Goal: Check status: Check status

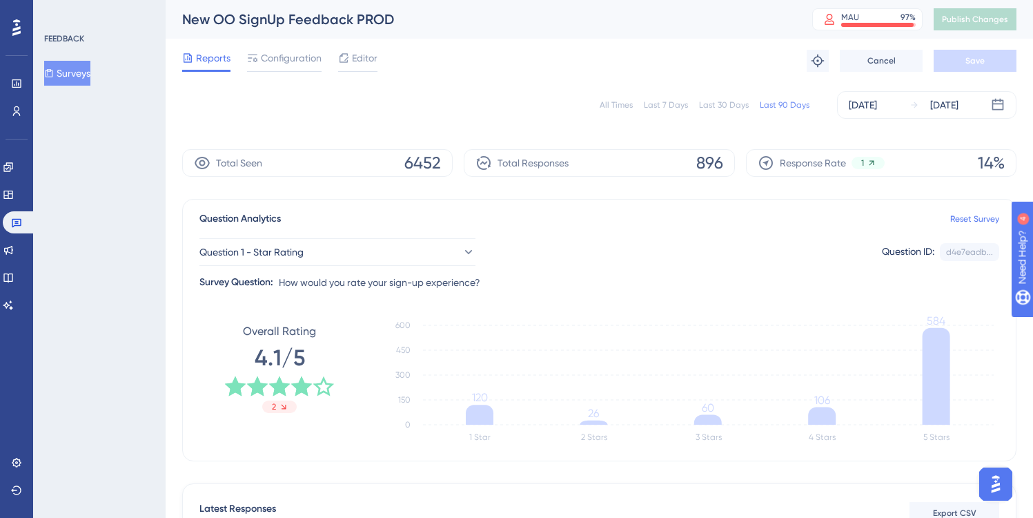
click at [201, 62] on span "Reports" at bounding box center [213, 58] width 35 height 17
click at [206, 59] on span "Reports" at bounding box center [213, 58] width 35 height 17
click at [17, 222] on icon at bounding box center [17, 223] width 10 height 9
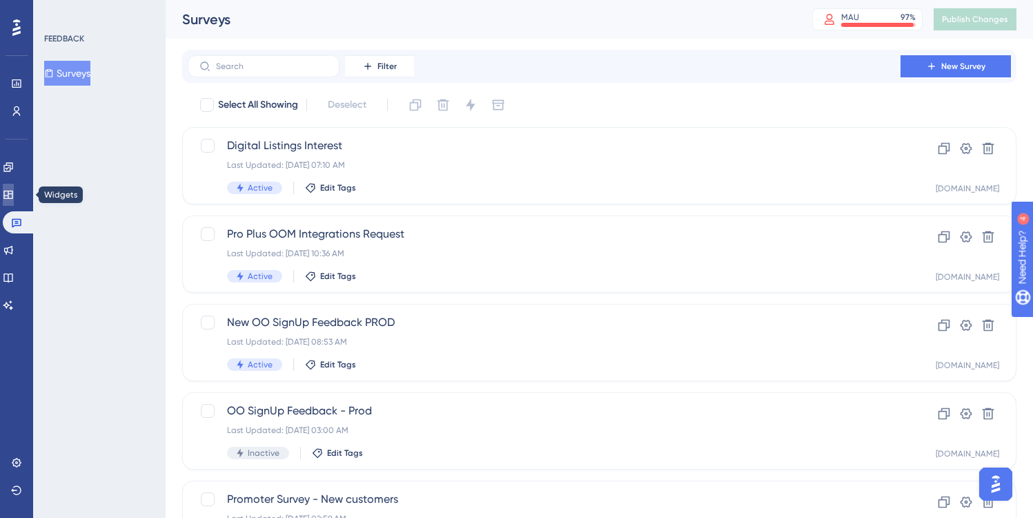
click at [12, 194] on icon at bounding box center [7, 194] width 9 height 8
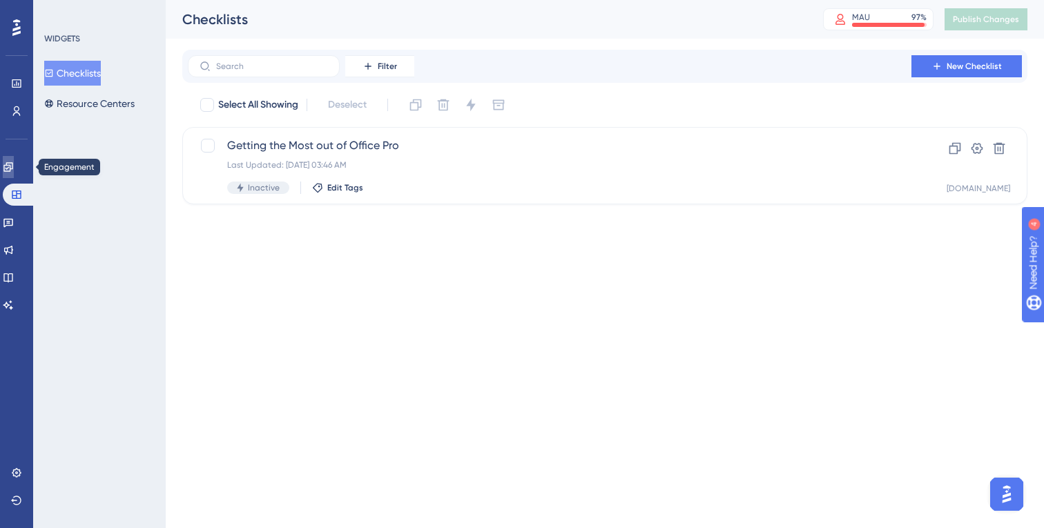
click at [14, 172] on icon at bounding box center [8, 167] width 11 height 11
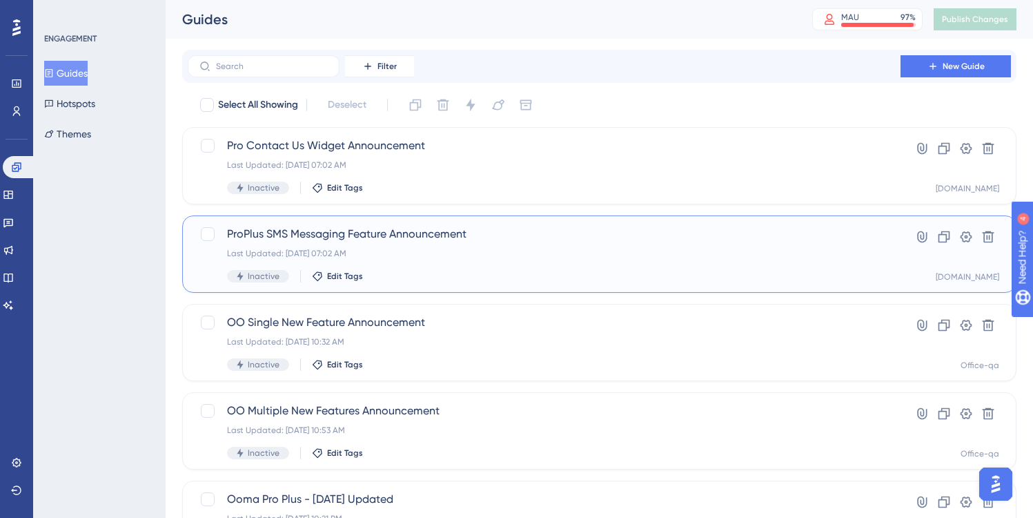
click at [482, 234] on span "ProPlus SMS Messaging Feature Announcement" at bounding box center [544, 234] width 634 height 17
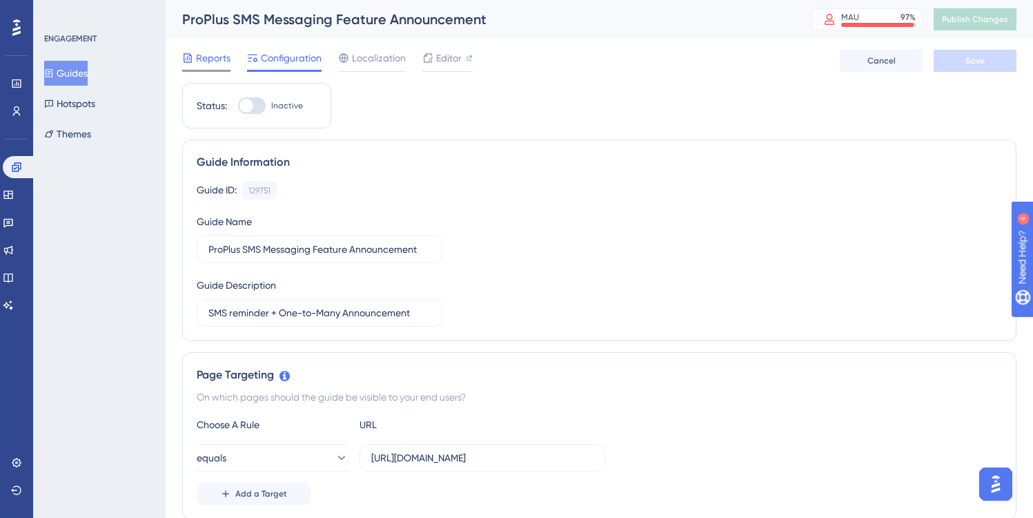
click at [211, 61] on span "Reports" at bounding box center [213, 58] width 35 height 17
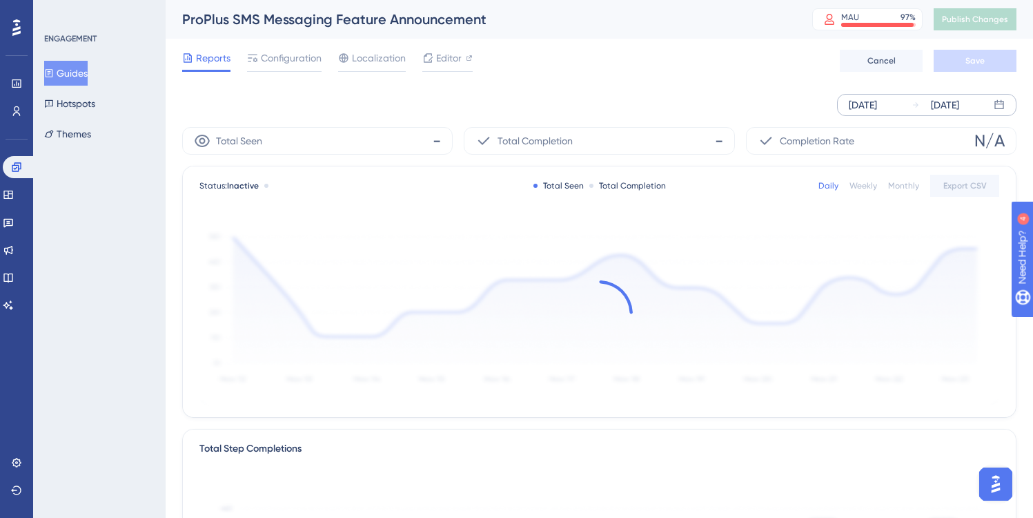
click at [877, 104] on div "[DATE]" at bounding box center [863, 105] width 28 height 17
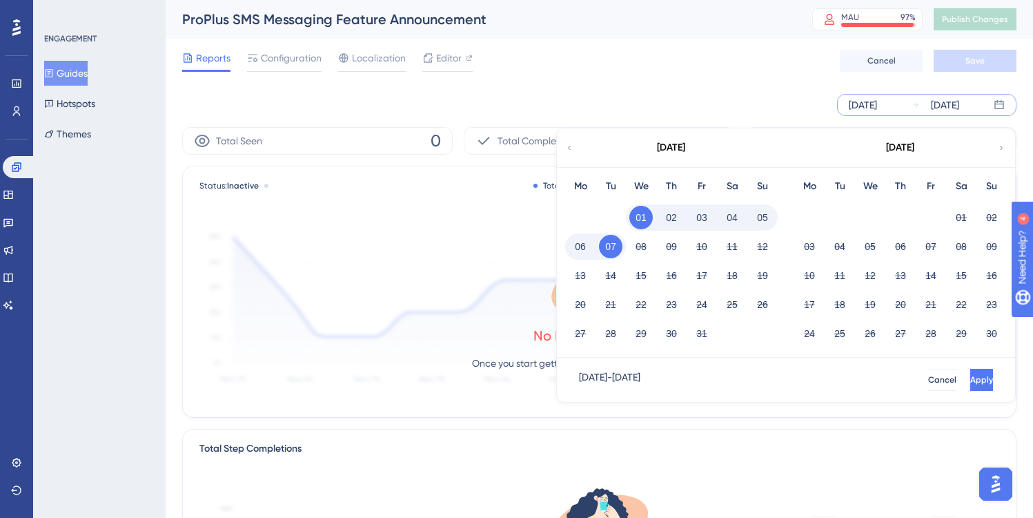
click at [765, 97] on div "[DATE] [DATE] [DATE] Mo Tu We Th Fr Sa Su 01 02 03 04 05 06 07 08 09 10 11 12 1…" at bounding box center [599, 105] width 834 height 22
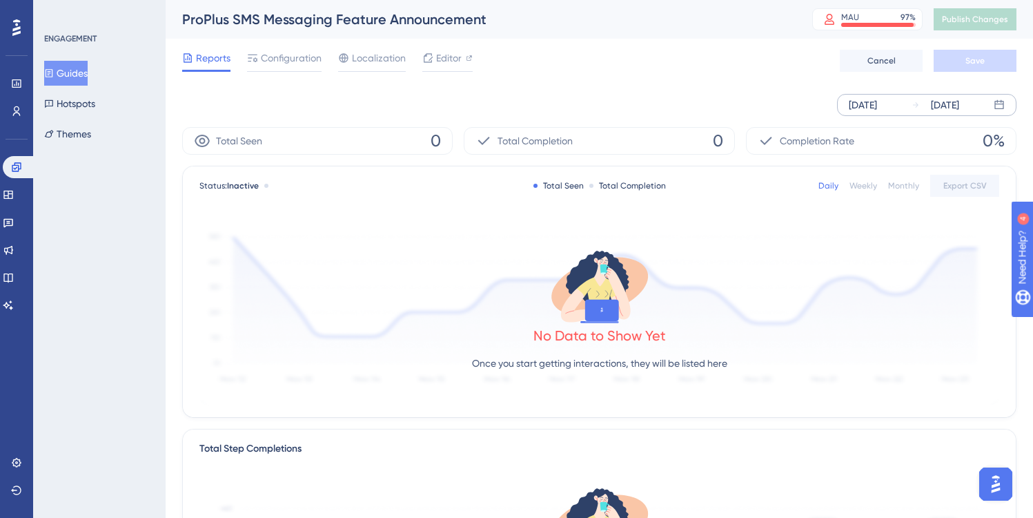
click at [903, 103] on div "[DATE] [DATE]" at bounding box center [926, 105] width 179 height 22
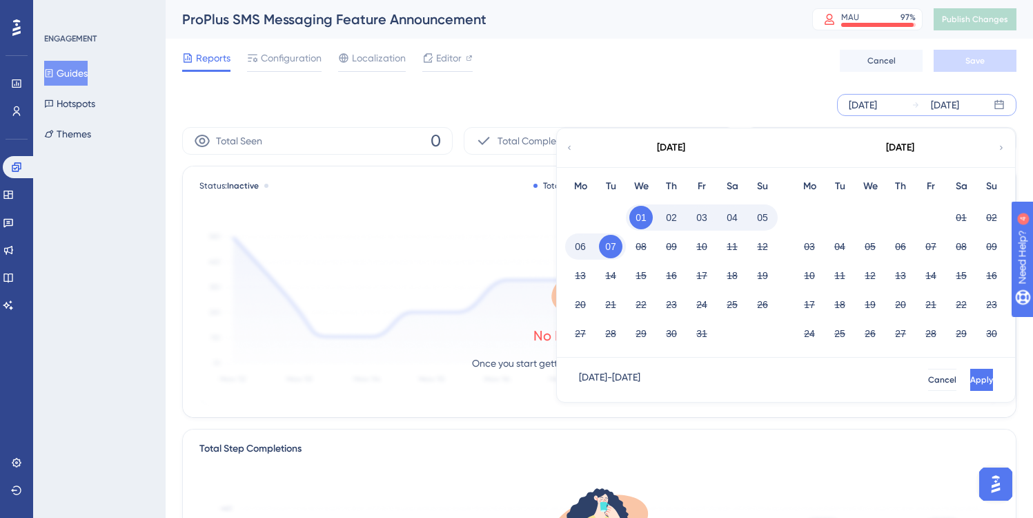
click at [645, 88] on div "[DATE] [DATE] [DATE] Mo Tu We Th Fr Sa Su 01 02 03 04 05 06 07 08 09 10 11 12 1…" at bounding box center [599, 105] width 834 height 44
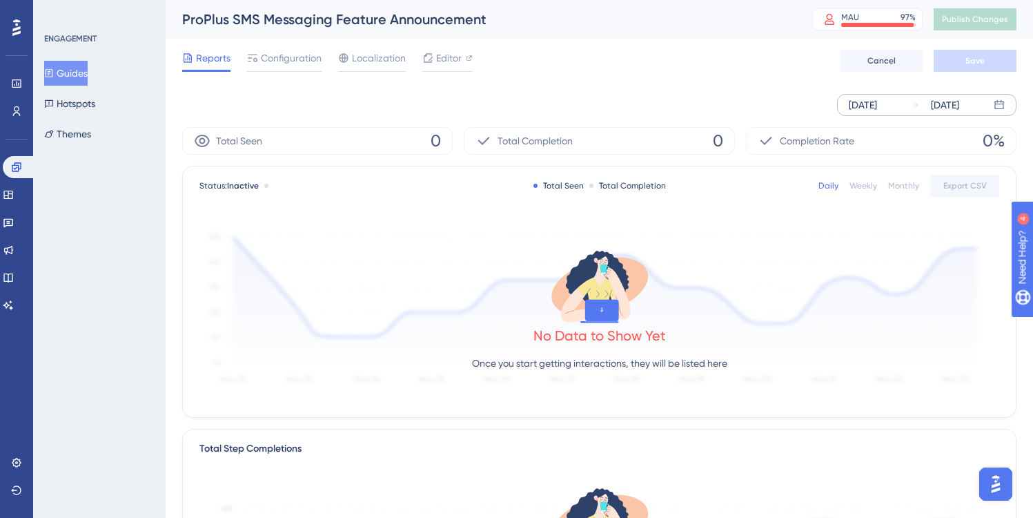
click at [877, 105] on div "[DATE]" at bounding box center [863, 105] width 28 height 17
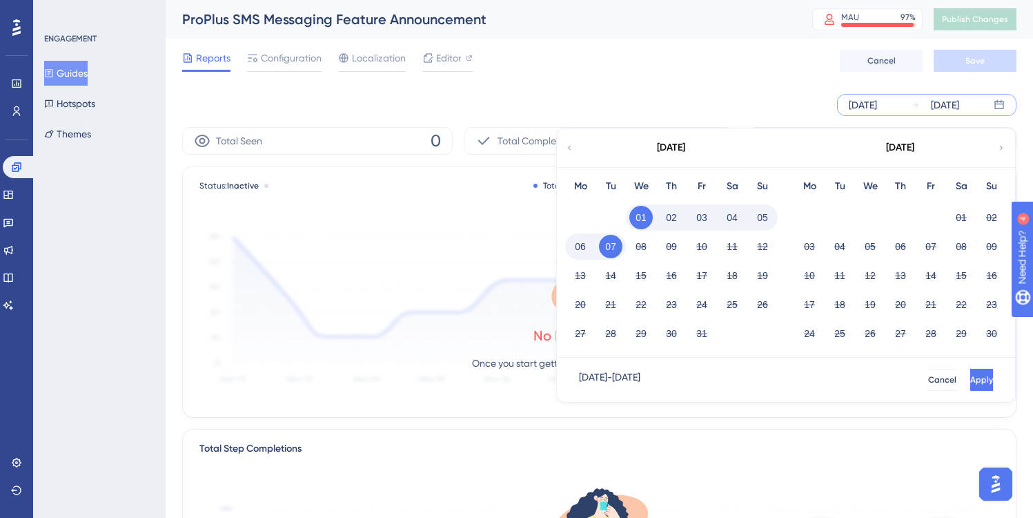
click at [571, 147] on icon at bounding box center [569, 147] width 8 height 12
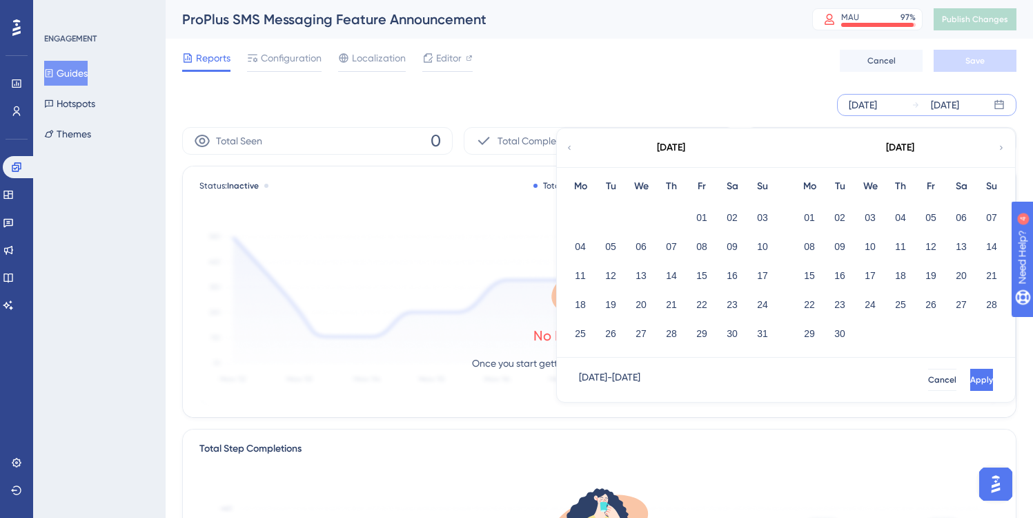
click at [571, 147] on icon at bounding box center [569, 147] width 8 height 12
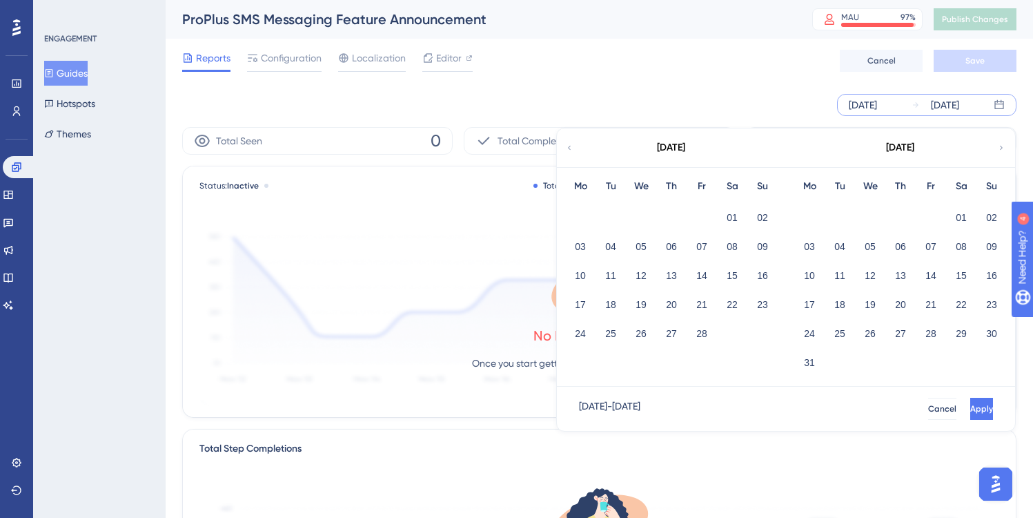
click at [571, 147] on icon at bounding box center [569, 147] width 8 height 12
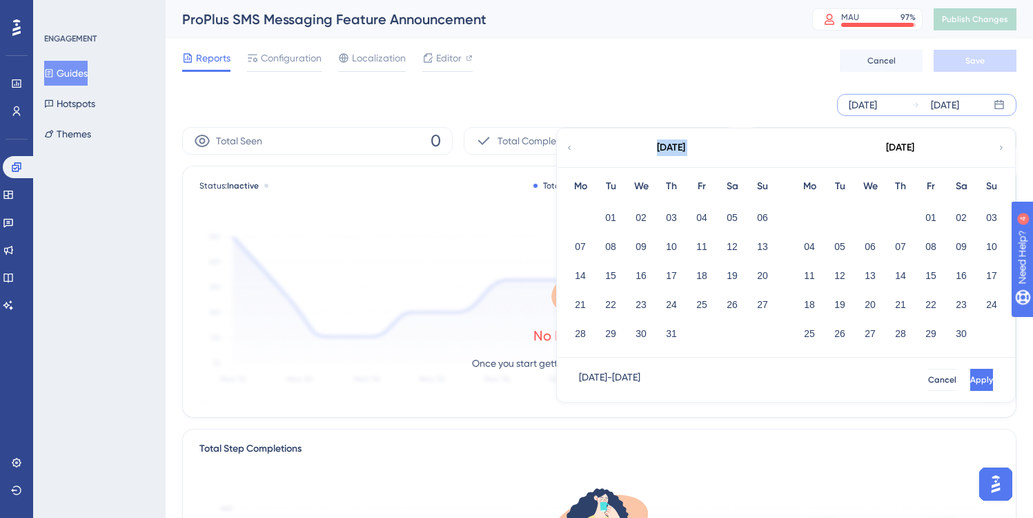
click at [571, 147] on icon at bounding box center [569, 147] width 8 height 12
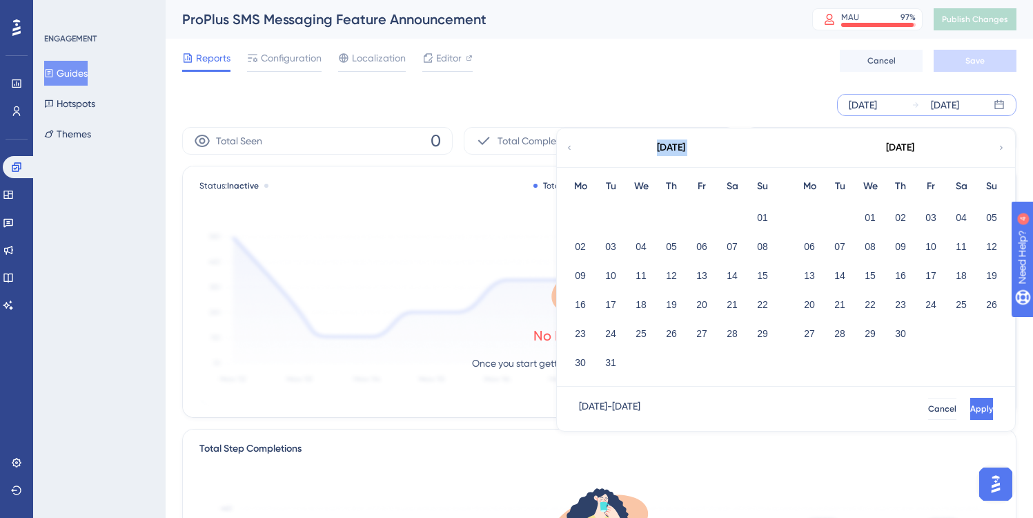
click at [571, 147] on icon at bounding box center [569, 147] width 8 height 12
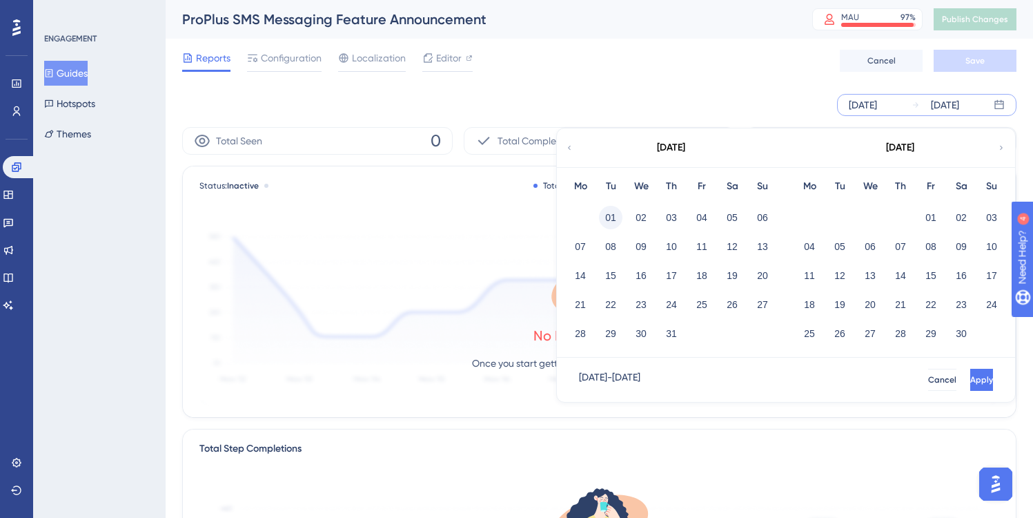
click at [613, 214] on button "01" at bounding box center [610, 217] width 23 height 23
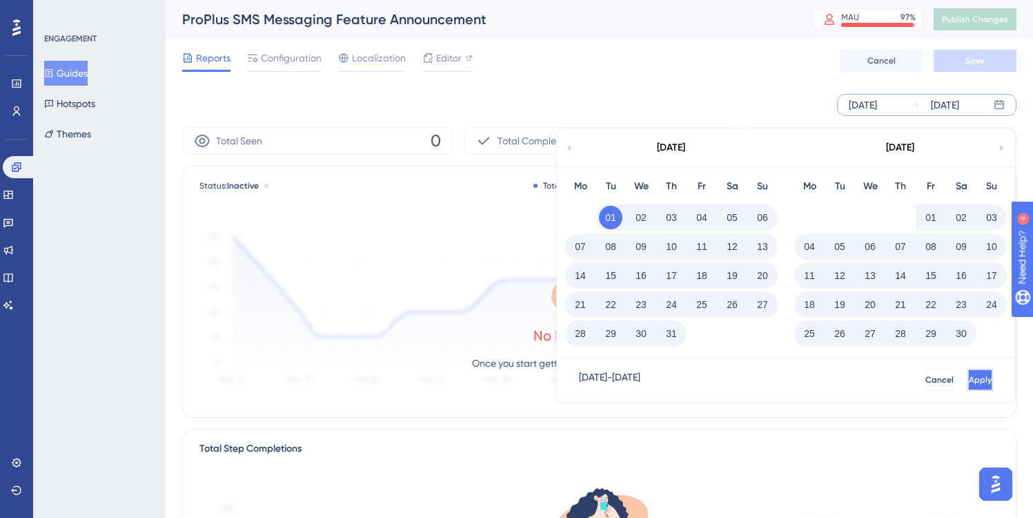
click at [968, 380] on button "Apply" at bounding box center [981, 380] width 26 height 22
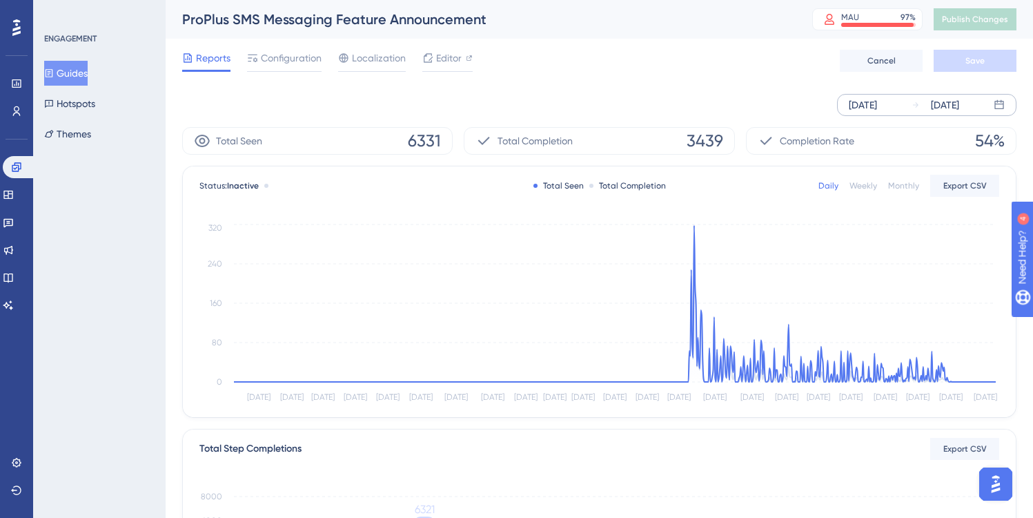
click at [870, 105] on div "[DATE]" at bounding box center [863, 105] width 28 height 17
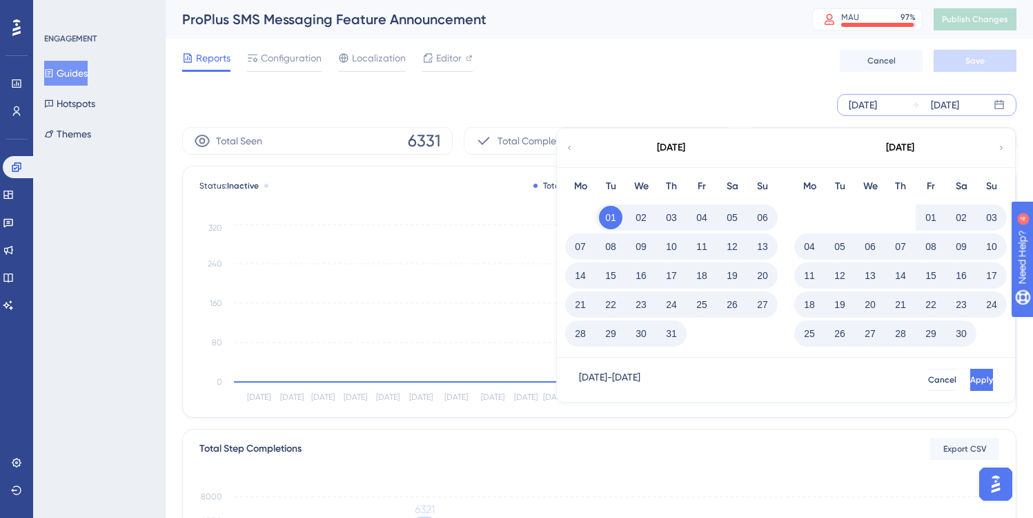
click at [1000, 145] on icon at bounding box center [1001, 147] width 8 height 12
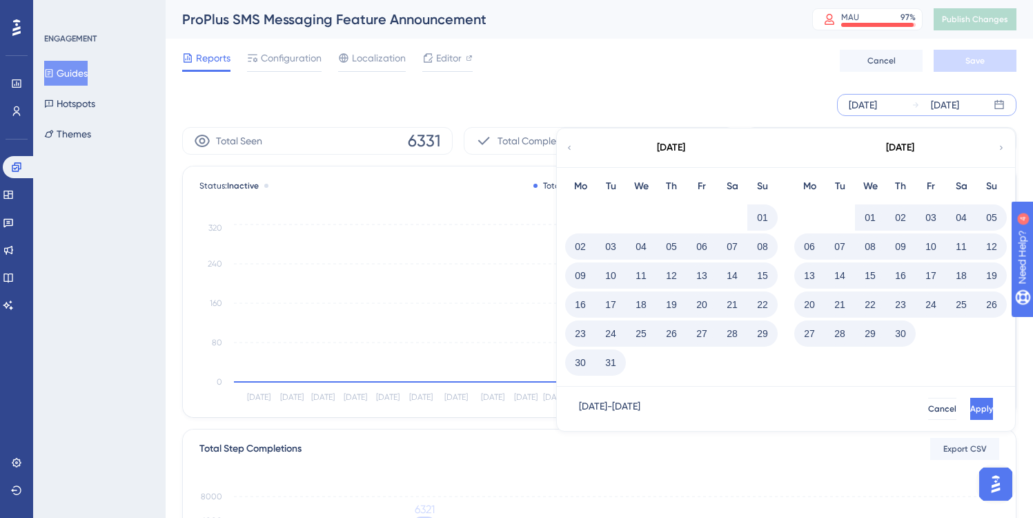
click at [900, 273] on button "16" at bounding box center [900, 275] width 23 height 23
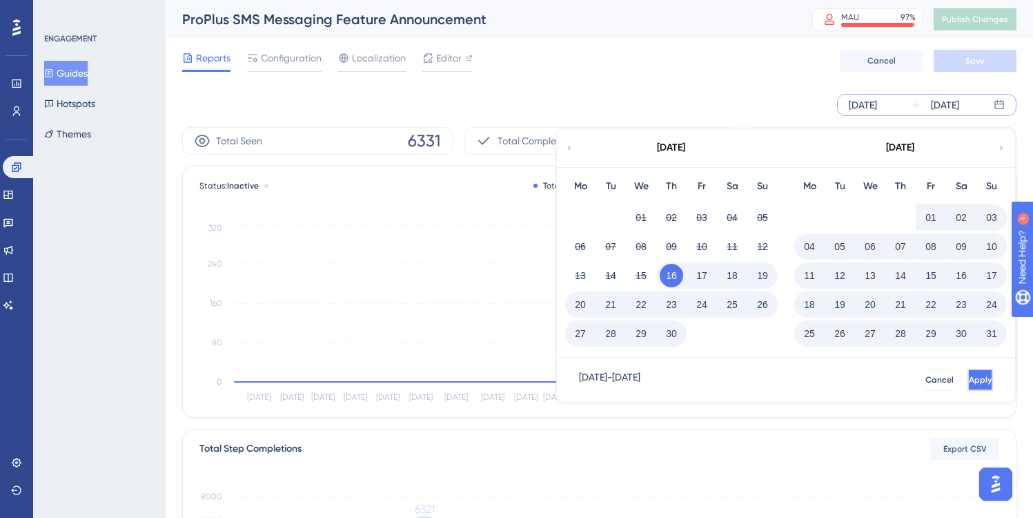
click at [969, 376] on span "Apply" at bounding box center [980, 379] width 23 height 11
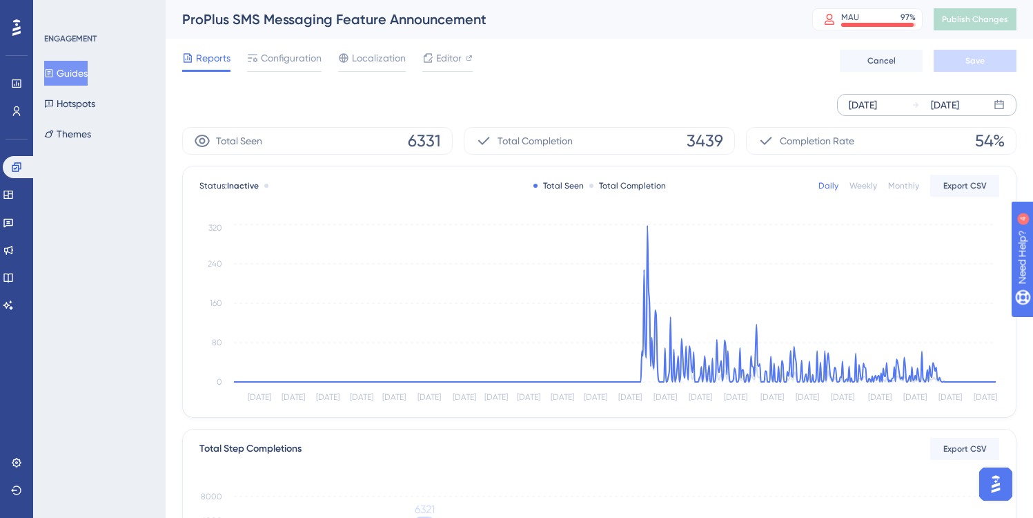
click at [877, 104] on div "[DATE]" at bounding box center [863, 105] width 28 height 17
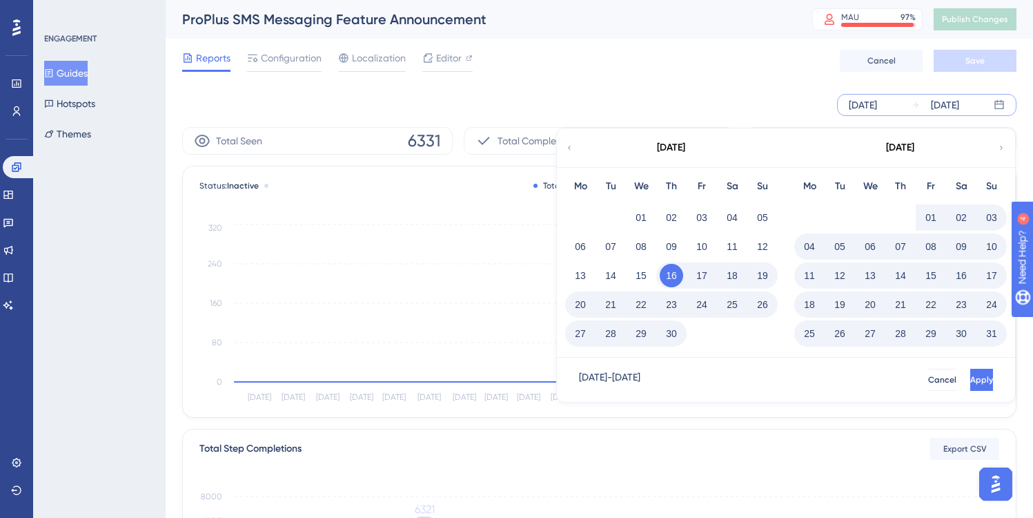
click at [1003, 145] on icon at bounding box center [1001, 147] width 8 height 12
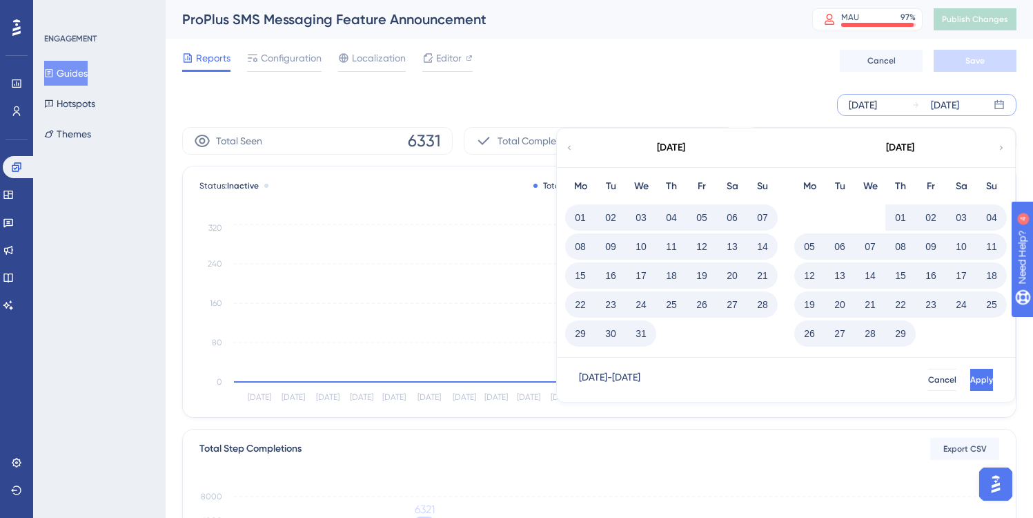
click at [1003, 145] on icon at bounding box center [1001, 147] width 8 height 12
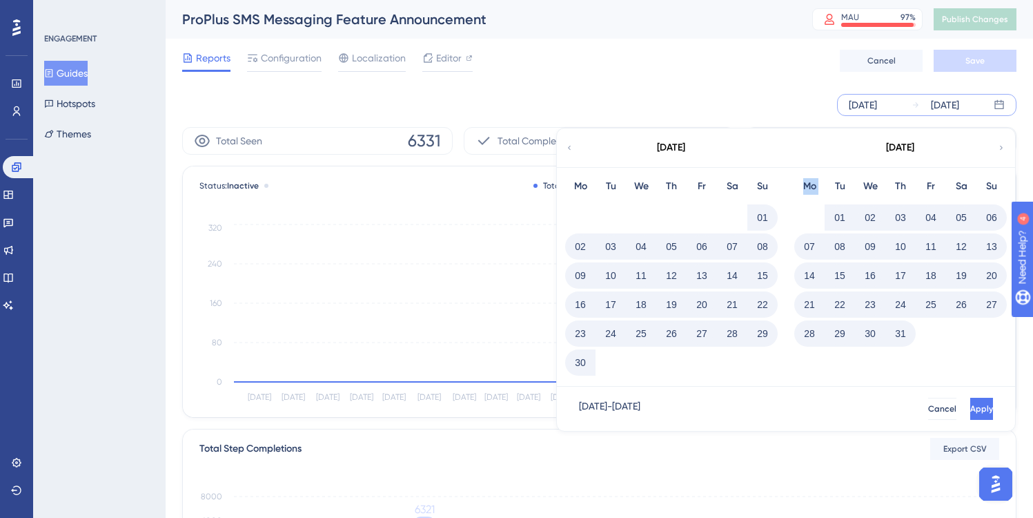
click at [1003, 145] on icon at bounding box center [1001, 147] width 8 height 12
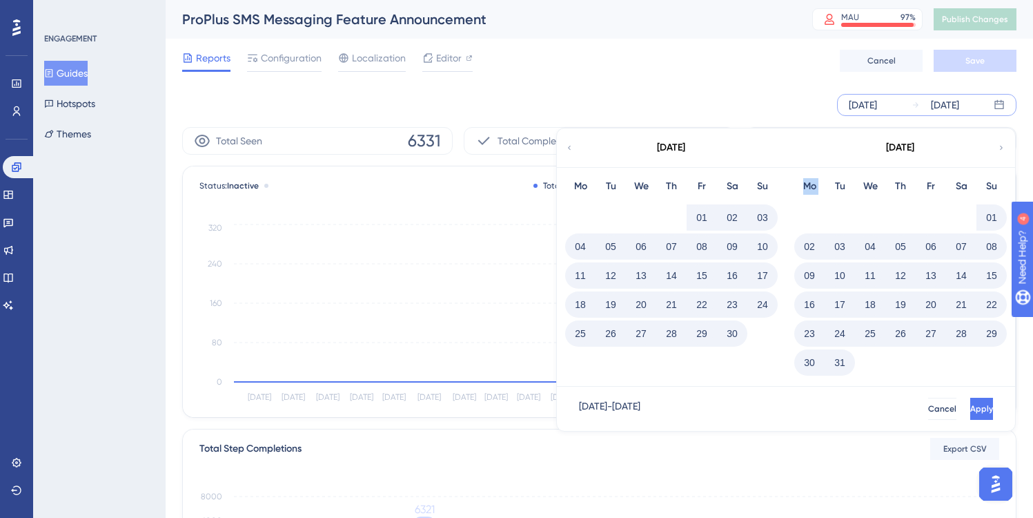
click at [1003, 145] on icon at bounding box center [1001, 147] width 8 height 12
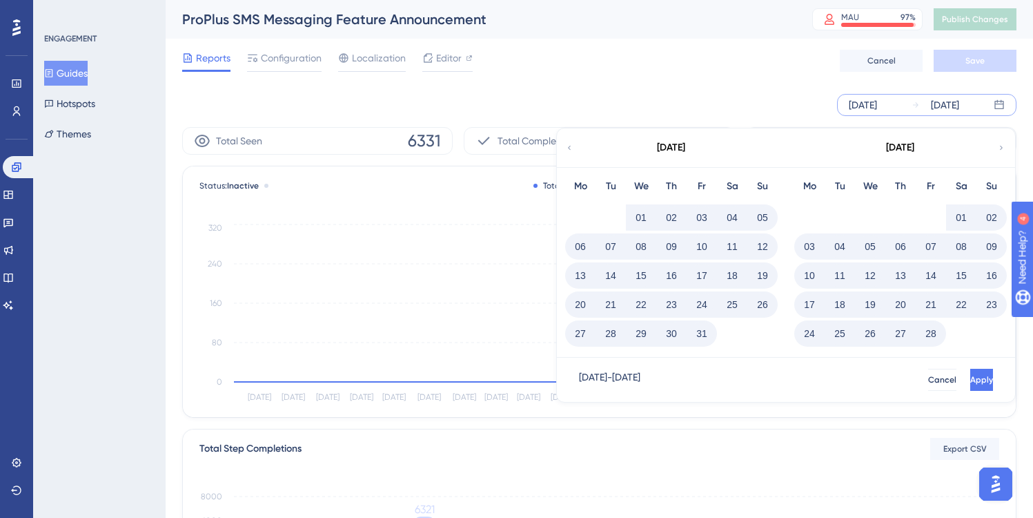
click at [1003, 145] on icon at bounding box center [1001, 147] width 8 height 12
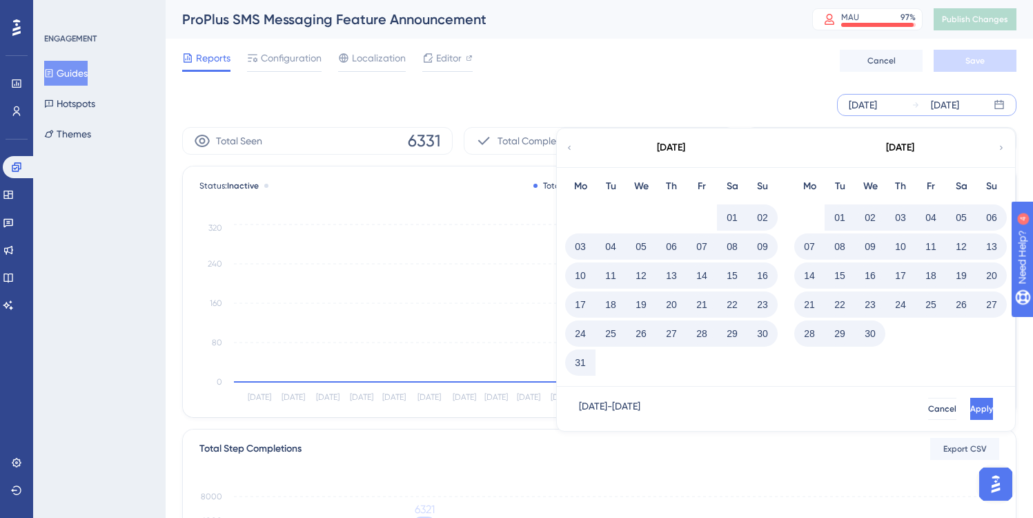
click at [574, 146] on div "[DATE]" at bounding box center [671, 147] width 228 height 39
click at [571, 146] on icon at bounding box center [569, 147] width 8 height 12
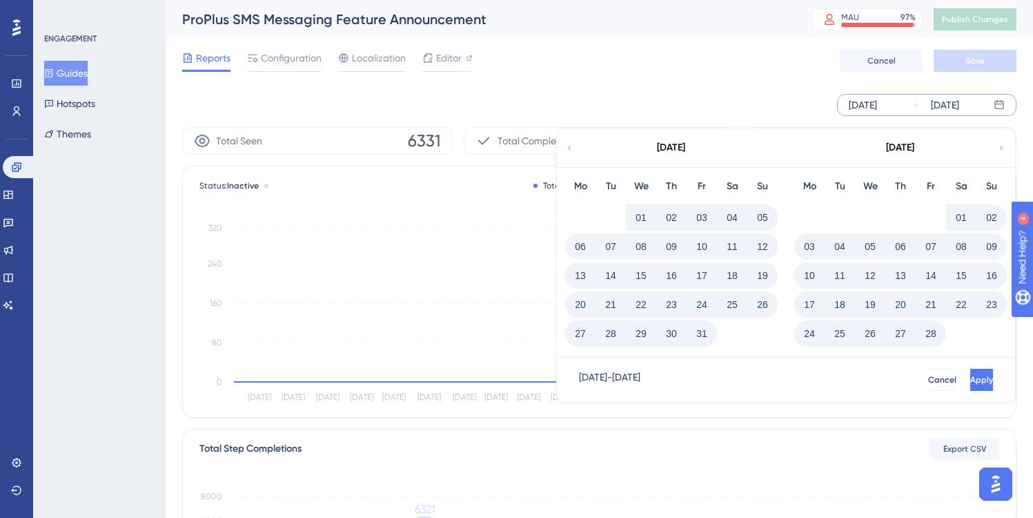
click at [571, 146] on icon at bounding box center [569, 147] width 8 height 12
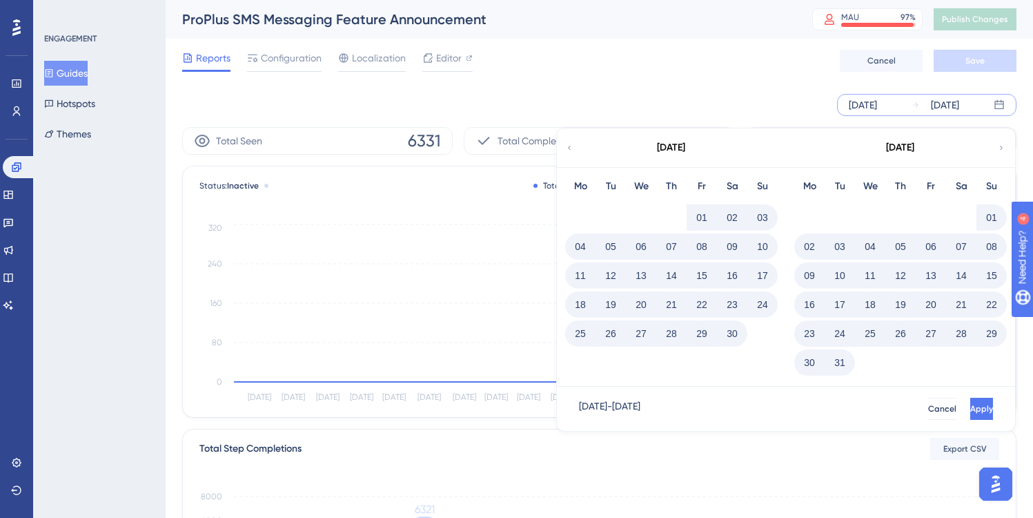
click at [701, 215] on button "01" at bounding box center [701, 217] width 23 height 23
click at [970, 408] on span "Apply" at bounding box center [981, 408] width 23 height 11
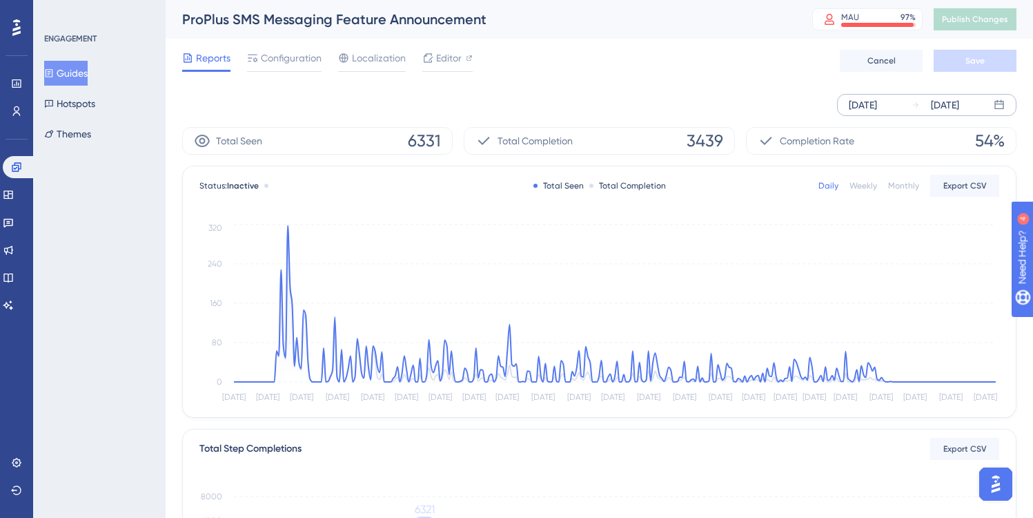
click at [77, 70] on button "Guides" at bounding box center [65, 73] width 43 height 25
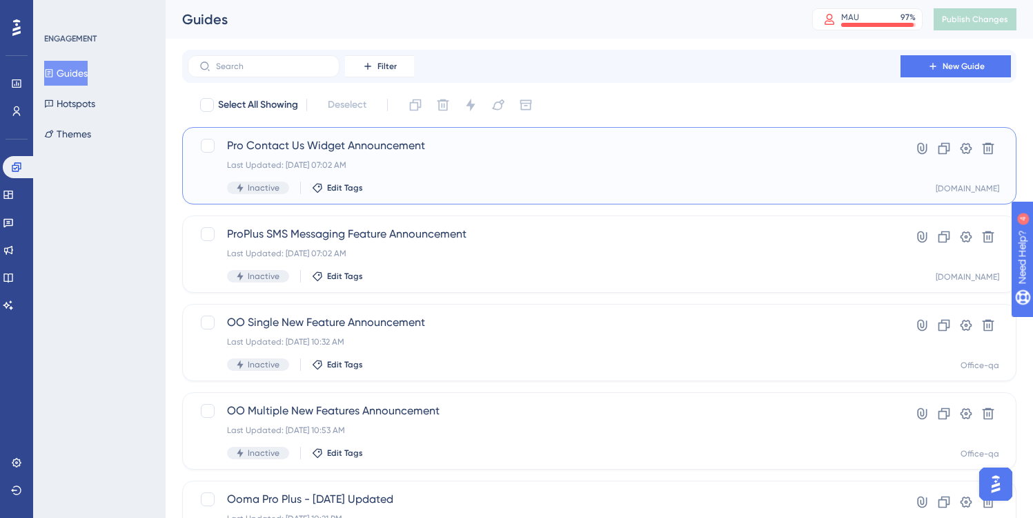
click at [433, 177] on div "Pro Contact Us Widget Announcement Last Updated: [DATE] 07:02 AM Inactive Edit …" at bounding box center [544, 165] width 634 height 57
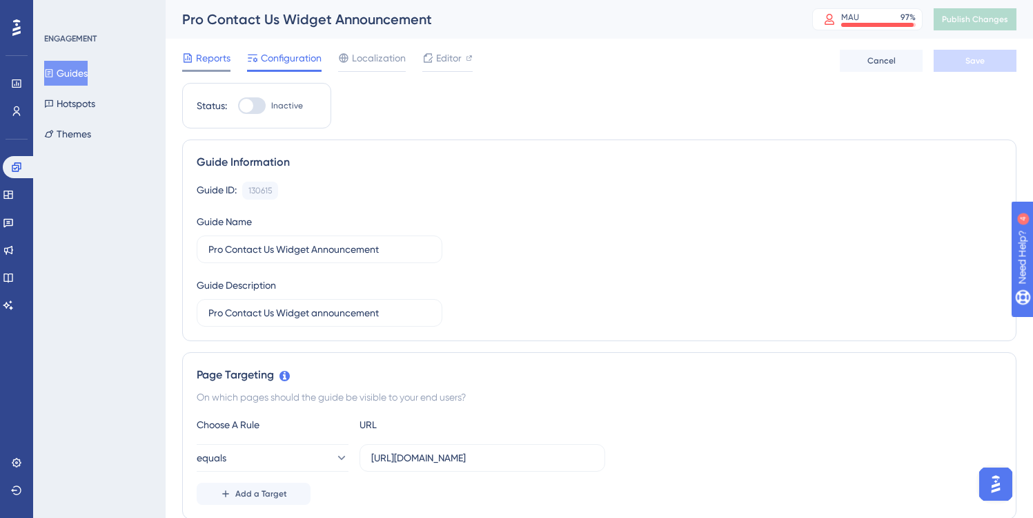
click at [204, 57] on span "Reports" at bounding box center [213, 58] width 35 height 17
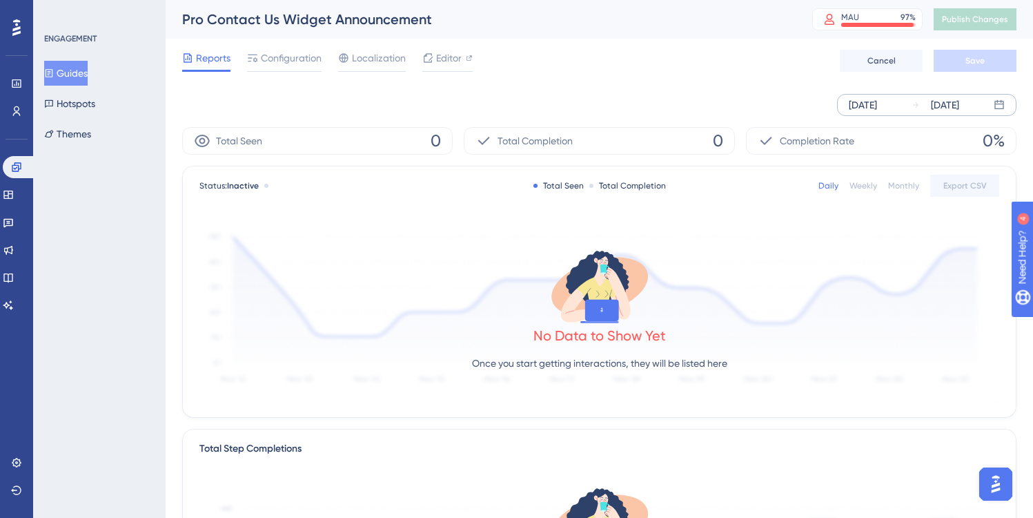
click at [877, 106] on div "[DATE]" at bounding box center [863, 105] width 28 height 17
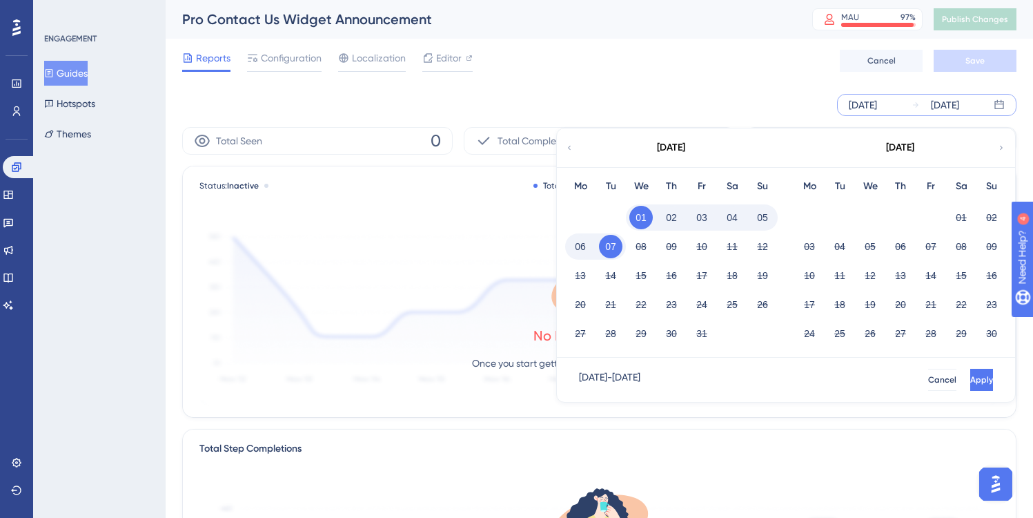
click at [569, 148] on icon at bounding box center [569, 147] width 8 height 12
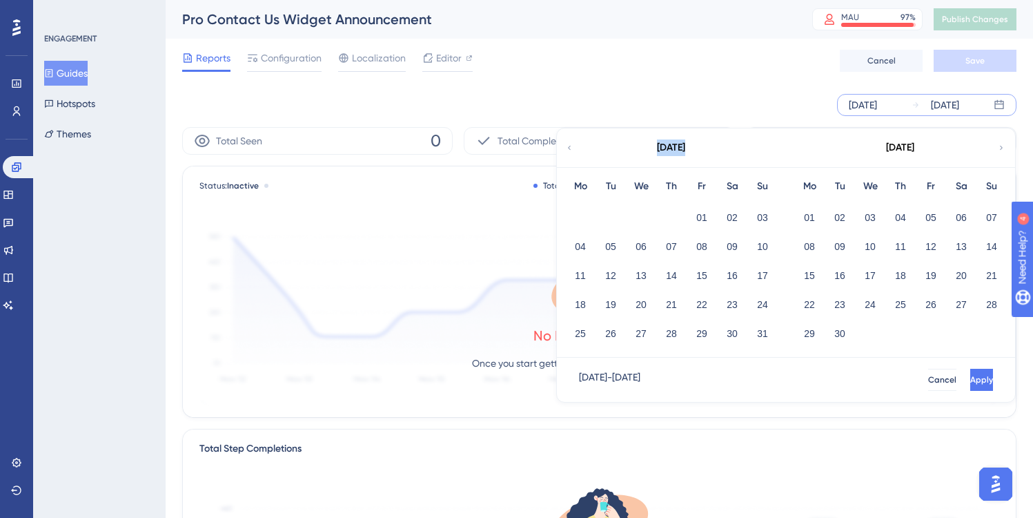
click at [569, 148] on icon at bounding box center [569, 147] width 8 height 12
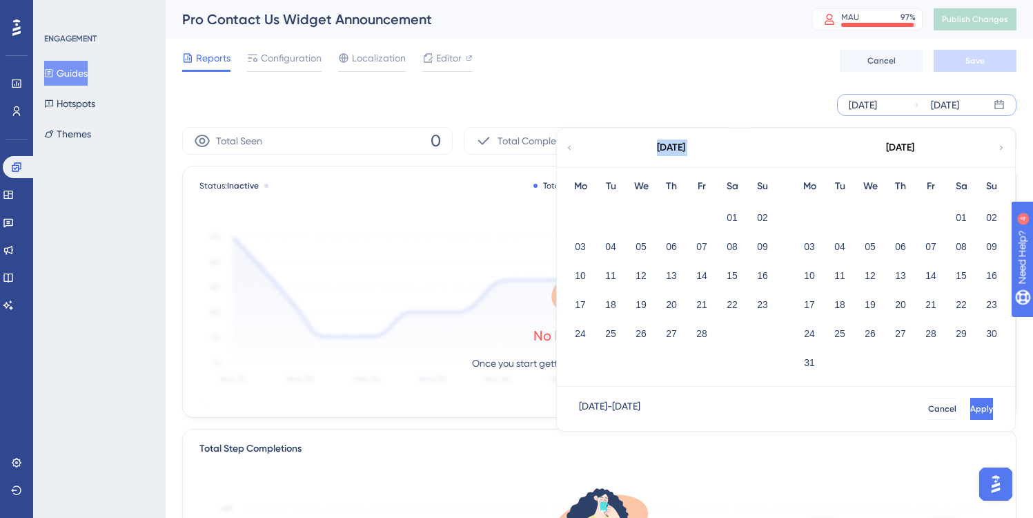
click at [569, 148] on icon at bounding box center [569, 147] width 8 height 12
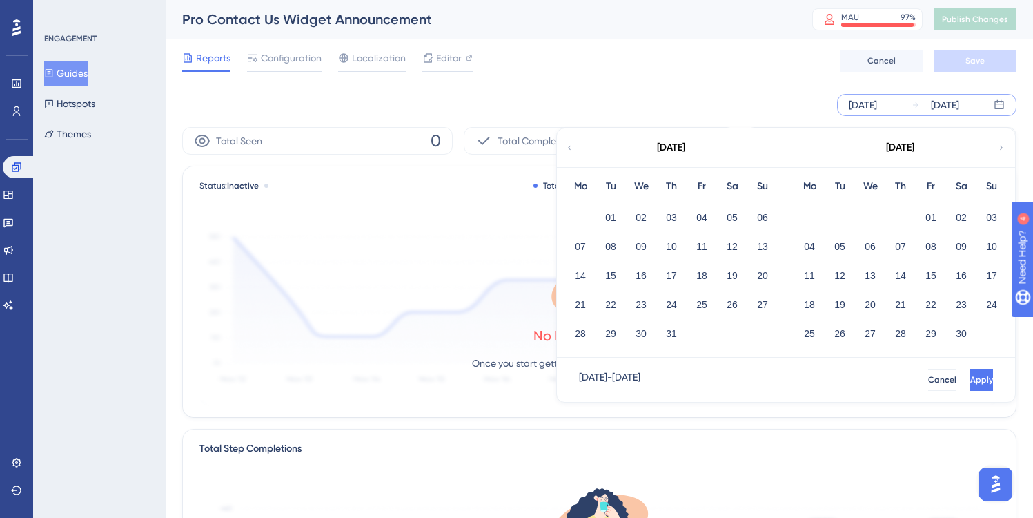
click at [569, 148] on icon at bounding box center [569, 147] width 8 height 12
click at [672, 215] on button "01" at bounding box center [671, 217] width 23 height 23
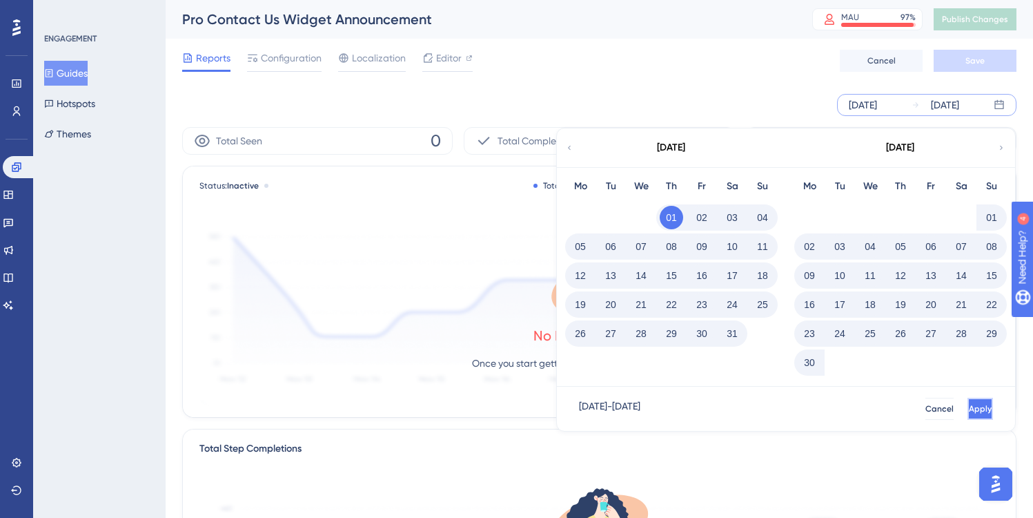
click at [969, 405] on span "Apply" at bounding box center [980, 408] width 23 height 11
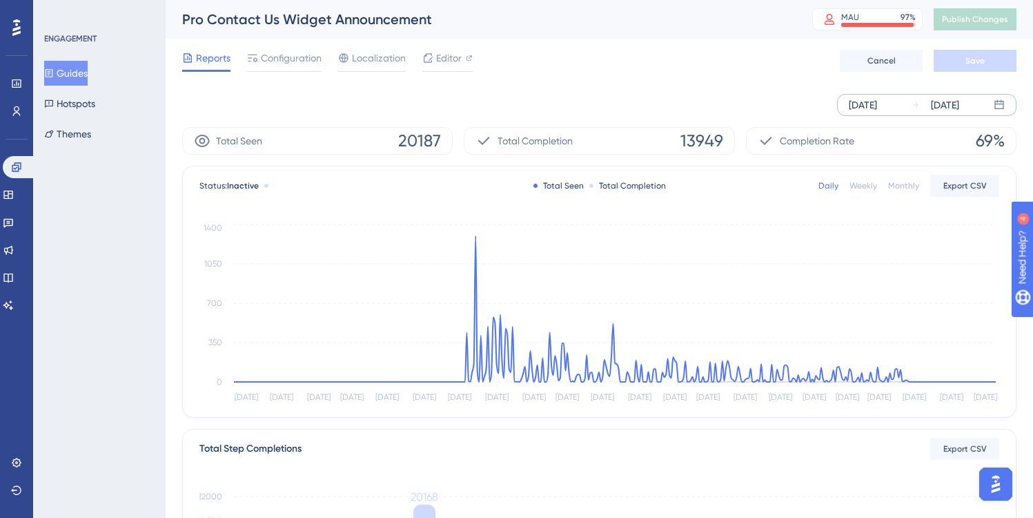
click at [873, 107] on div "[DATE]" at bounding box center [863, 105] width 28 height 17
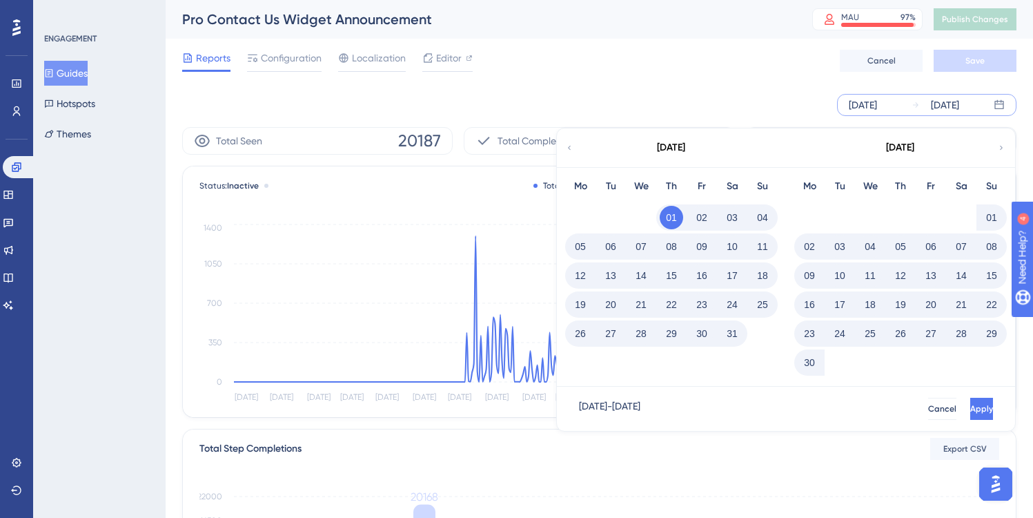
click at [1005, 148] on icon at bounding box center [1001, 147] width 8 height 12
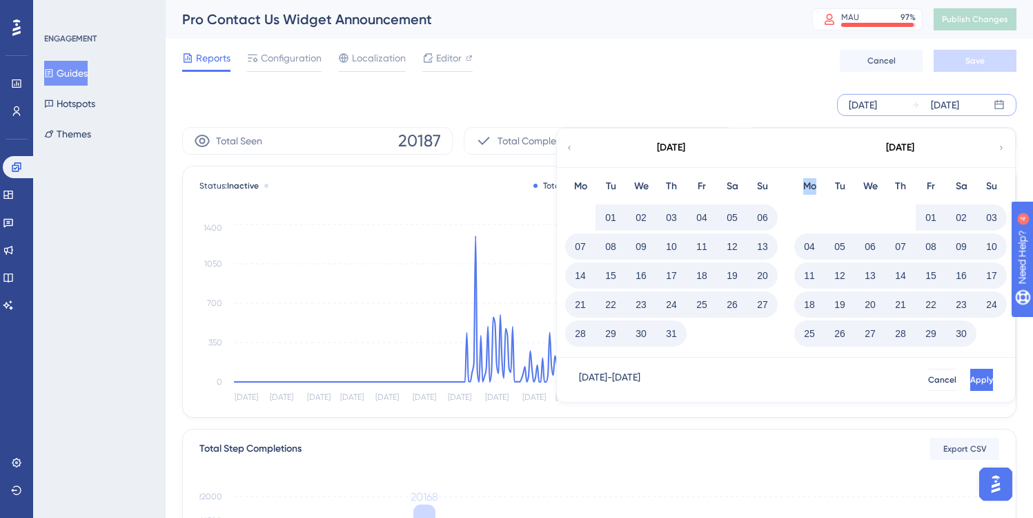
click at [1005, 148] on icon at bounding box center [1001, 147] width 8 height 12
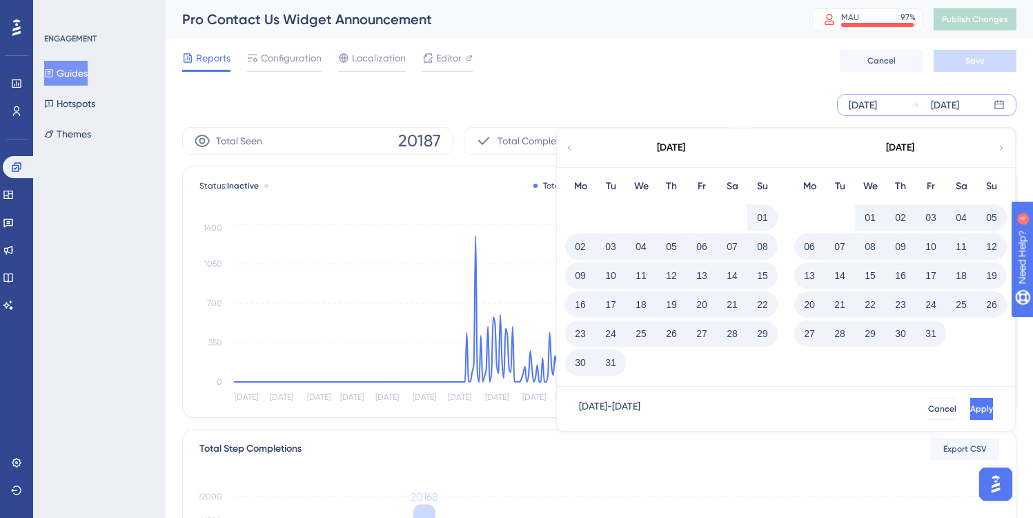
click at [763, 214] on button "01" at bounding box center [762, 217] width 23 height 23
click at [970, 408] on span "Apply" at bounding box center [981, 408] width 23 height 11
